Goal: Find specific page/section: Find specific page/section

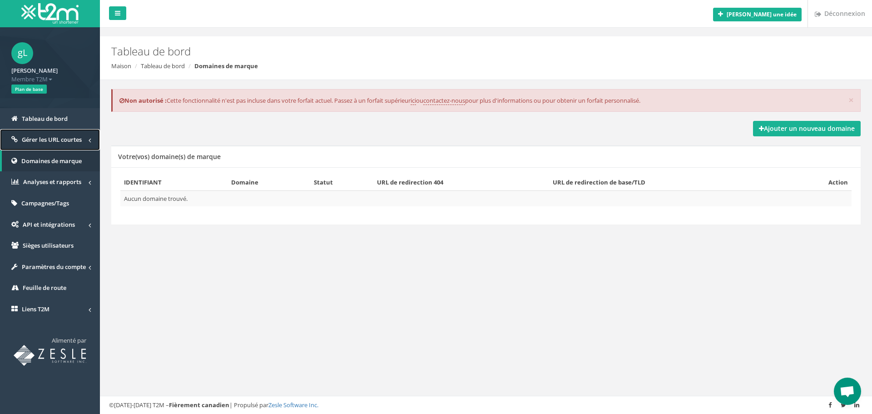
click at [59, 141] on font "Gérer les URL courtes" at bounding box center [52, 139] width 60 height 8
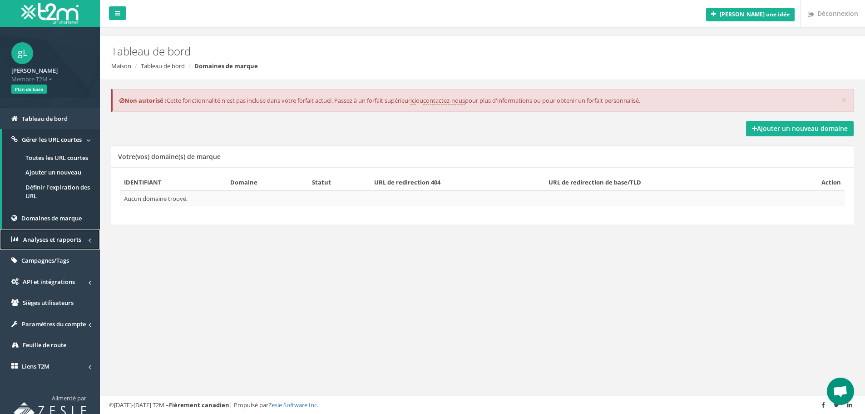
click at [50, 237] on font "Analyses et rapports" at bounding box center [52, 239] width 58 height 8
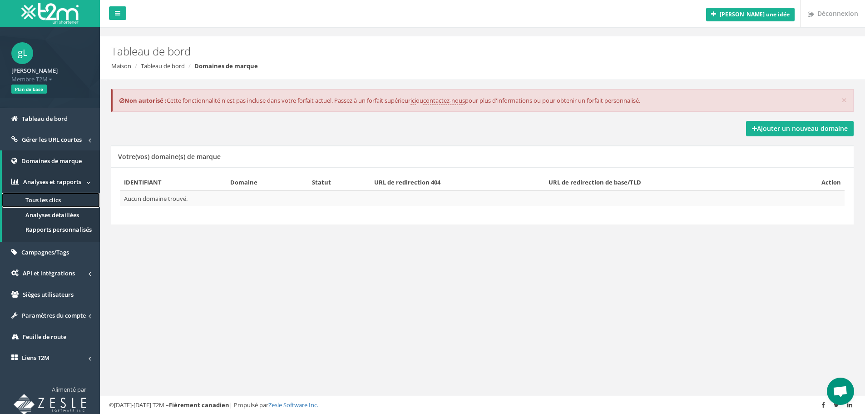
click at [54, 199] on font "Tous les clics" at bounding box center [42, 200] width 35 height 8
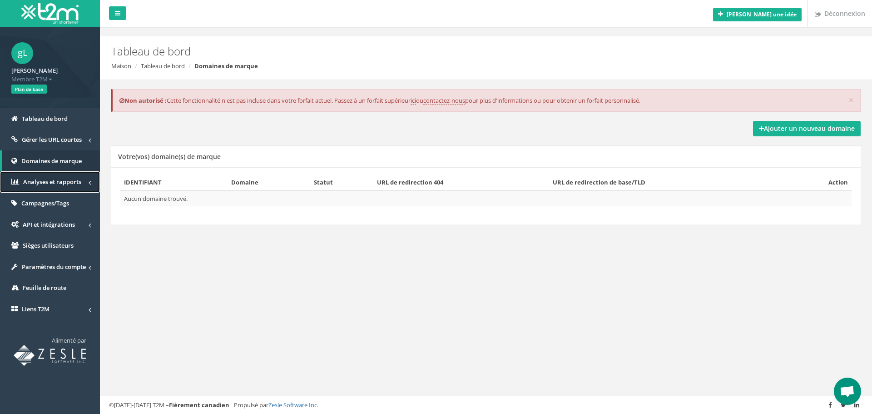
click at [53, 180] on font "Analyses et rapports" at bounding box center [52, 182] width 58 height 8
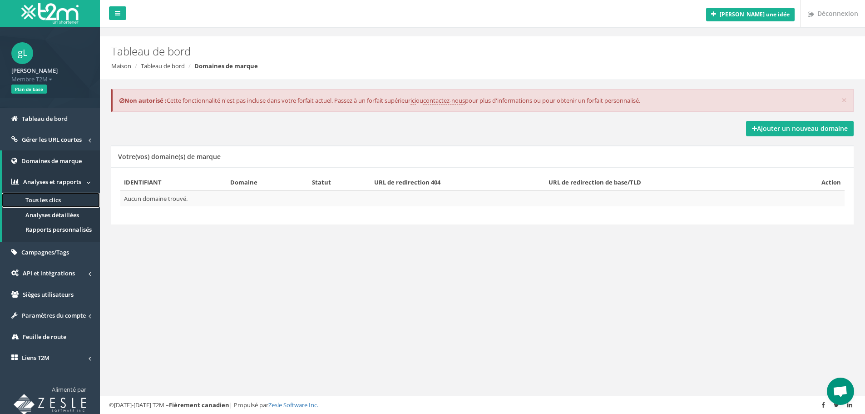
click at [53, 198] on font "Tous les clics" at bounding box center [42, 200] width 35 height 8
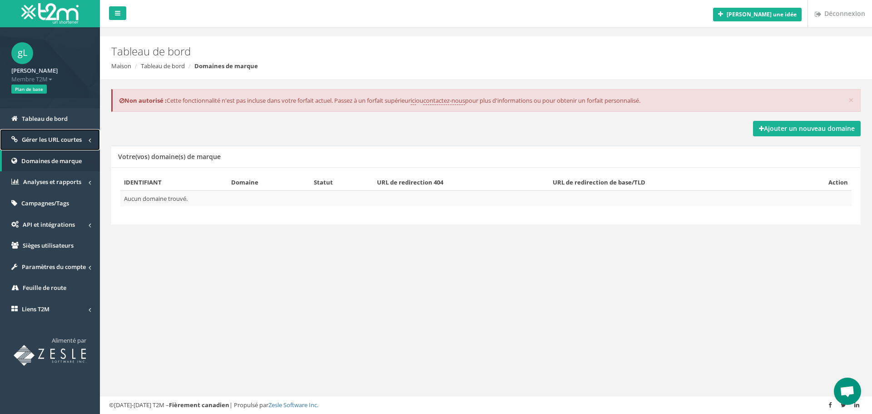
click at [59, 139] on font "Gérer les URL courtes" at bounding box center [52, 139] width 60 height 8
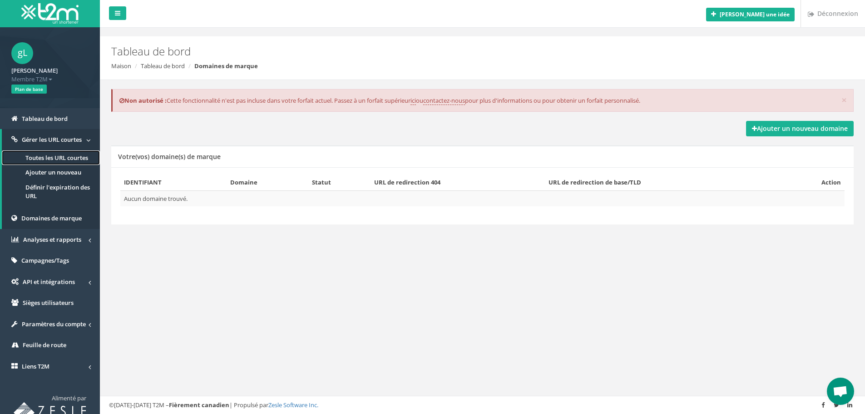
click at [57, 161] on font "Toutes les URL courtes" at bounding box center [56, 157] width 63 height 8
